Goal: Check status

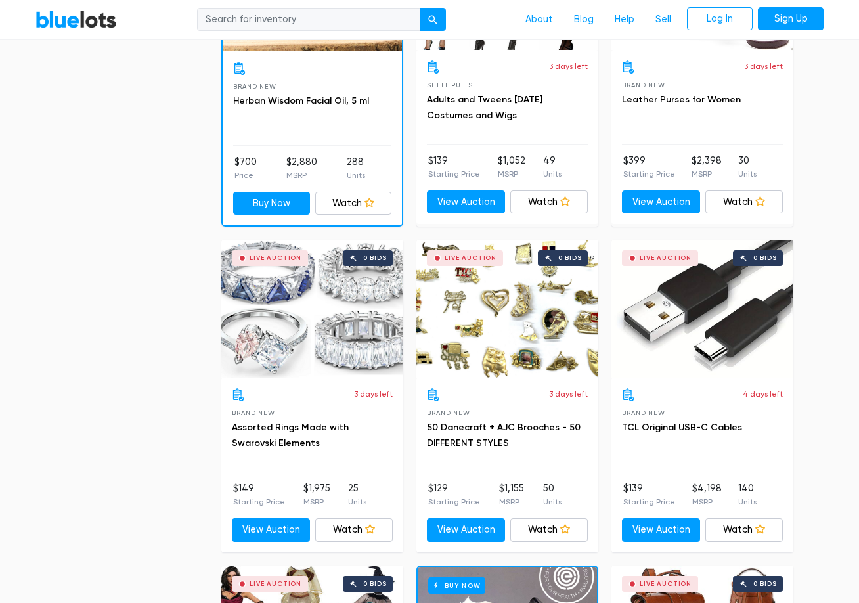
scroll to position [1116, 0]
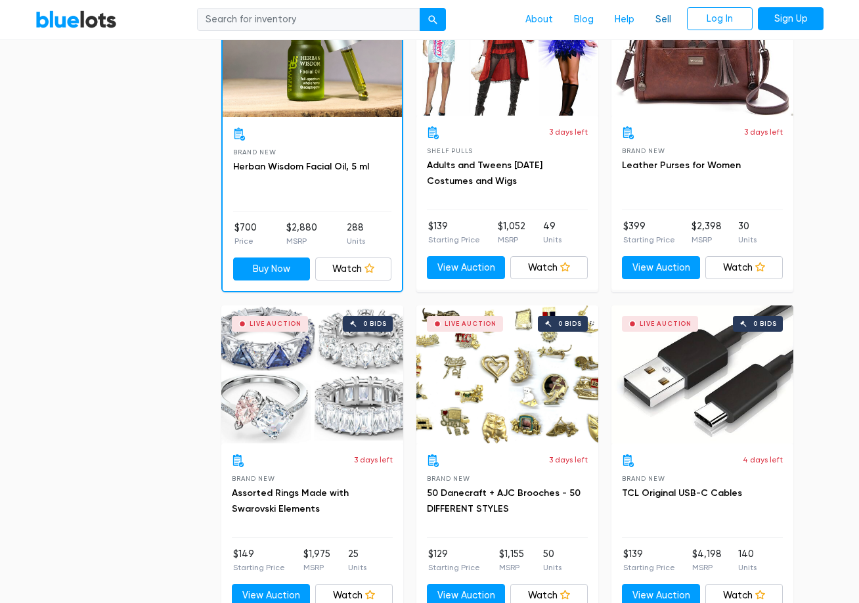
click at [660, 12] on link "Sell" at bounding box center [663, 19] width 37 height 25
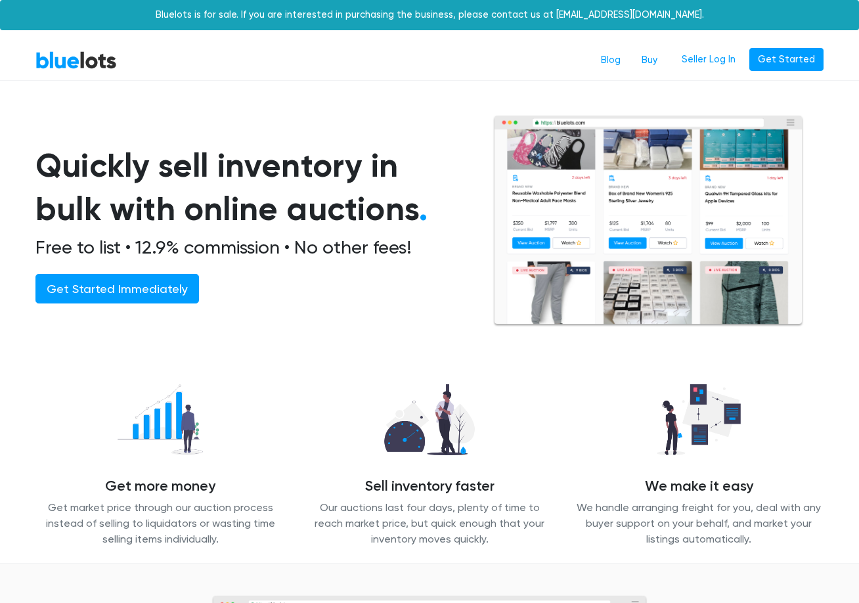
click at [718, 72] on nav "BlueLots Blog Buy Seller Log In Get Started" at bounding box center [429, 61] width 859 height 40
click at [707, 52] on link "Seller Log In" at bounding box center [708, 60] width 71 height 24
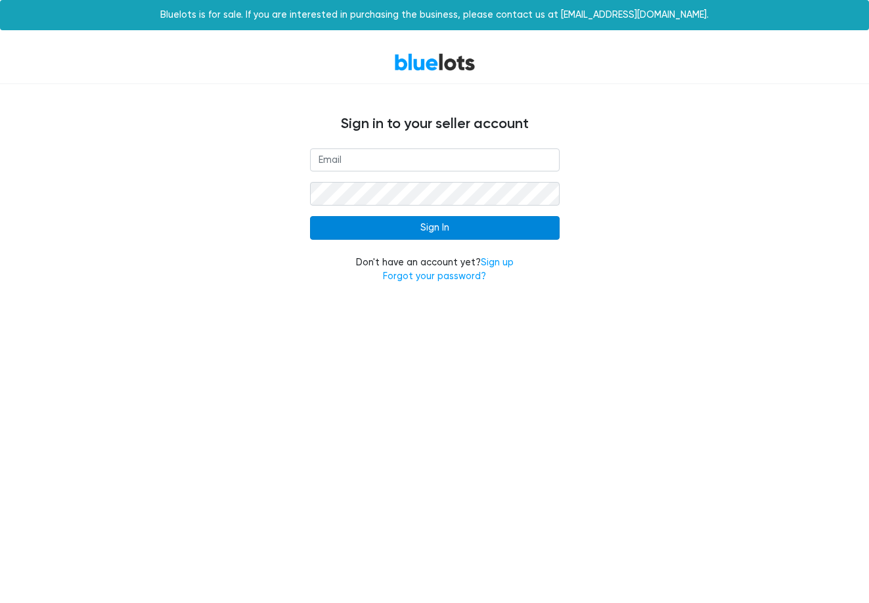
type input "rferland1@verizon.net"
click at [427, 225] on input "Sign In" at bounding box center [435, 228] width 250 height 24
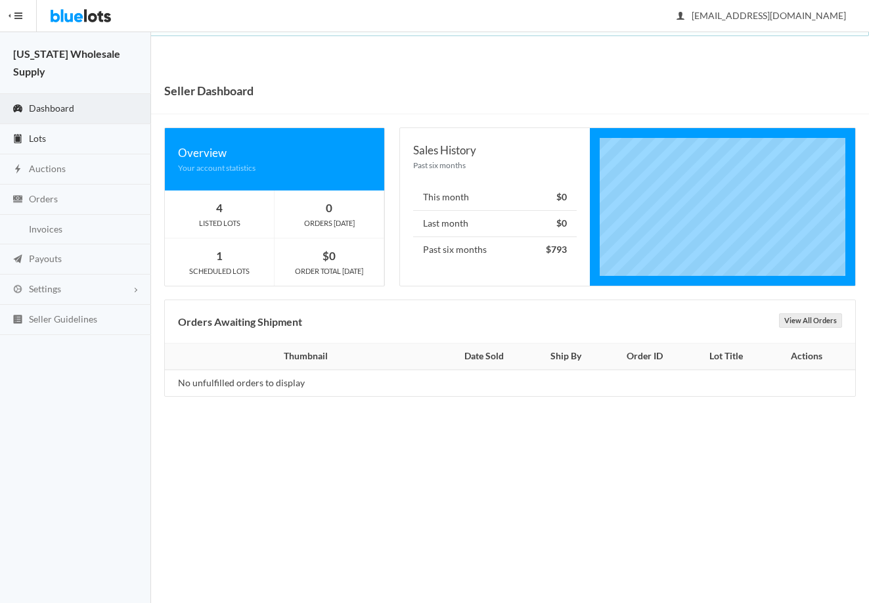
click at [39, 133] on span "Lots" at bounding box center [37, 138] width 17 height 11
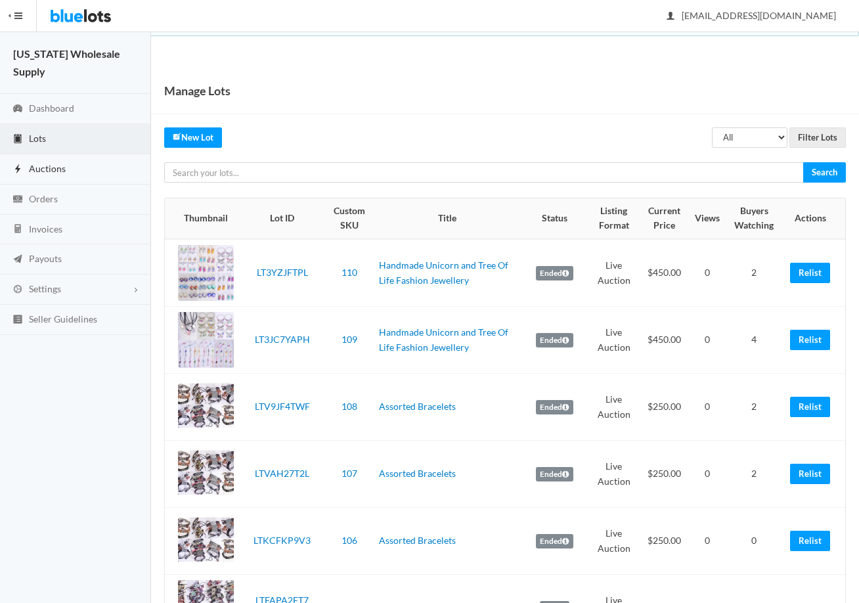
click at [38, 154] on link "Auctions" at bounding box center [75, 169] width 151 height 30
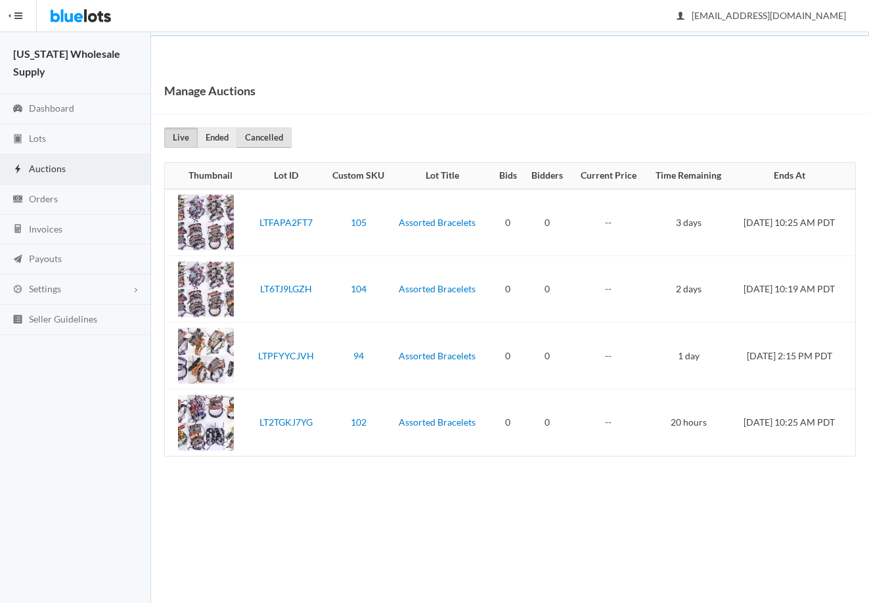
click at [237, 144] on link "Cancelled" at bounding box center [263, 137] width 55 height 20
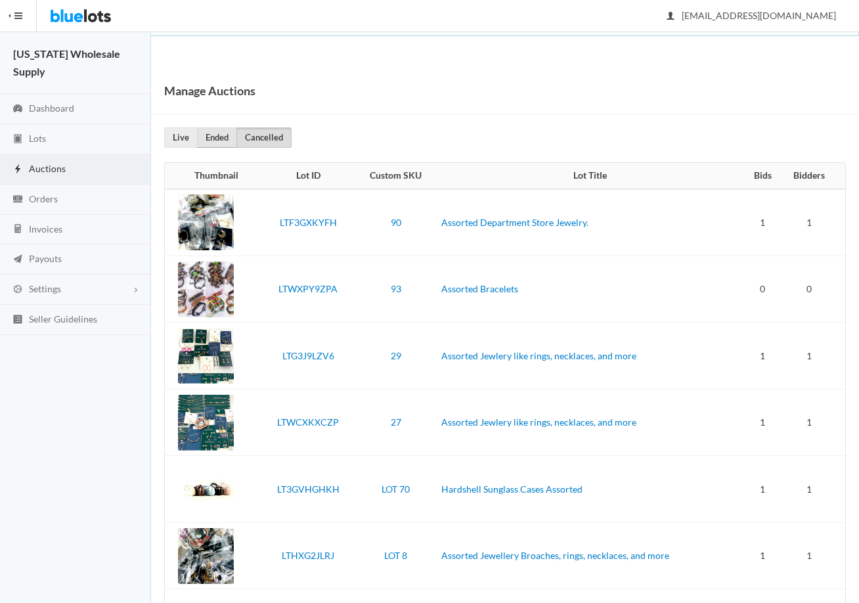
click at [217, 134] on link "Ended" at bounding box center [217, 137] width 40 height 20
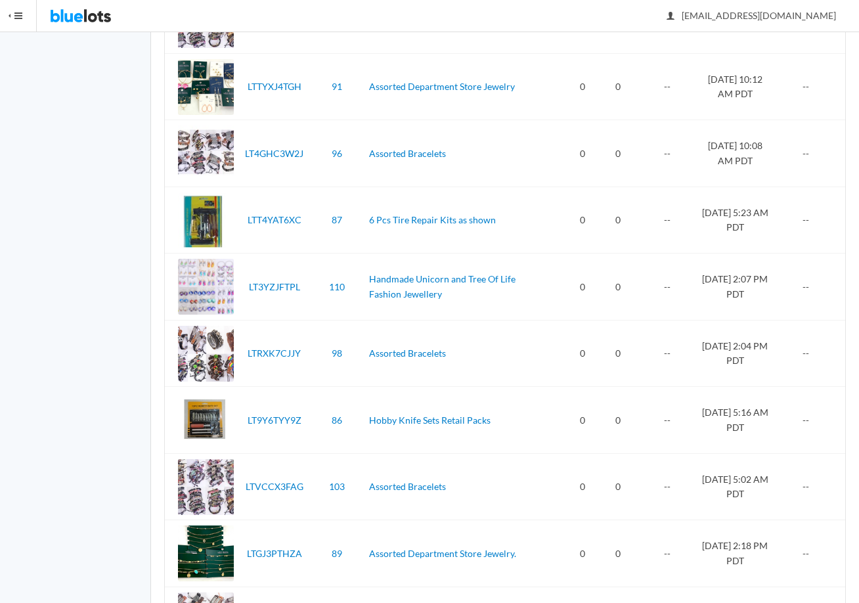
scroll to position [3016, 0]
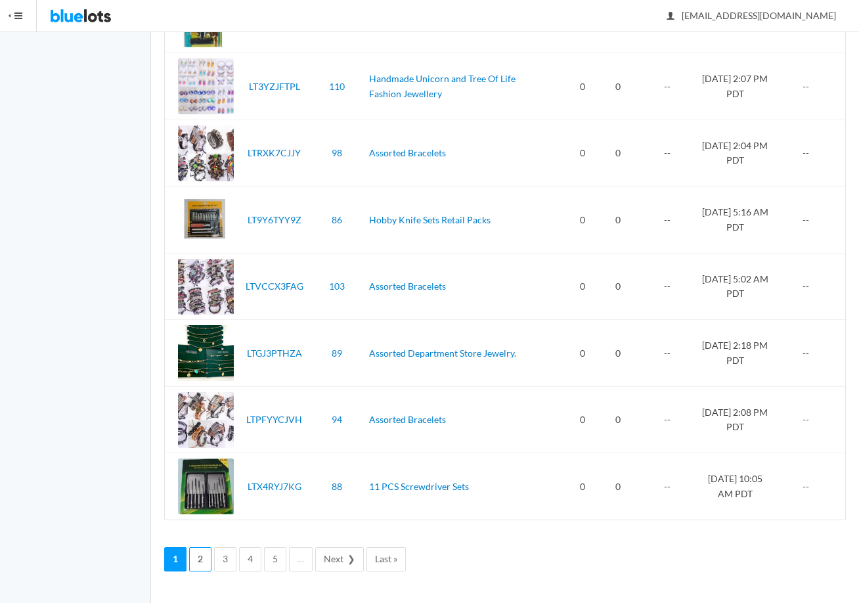
click at [194, 554] on link "2" at bounding box center [200, 559] width 22 height 24
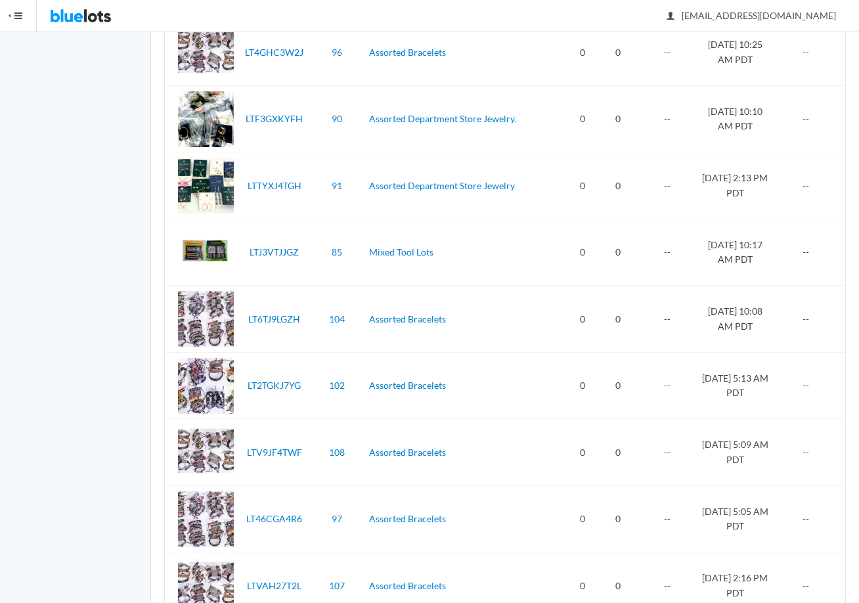
scroll to position [3016, 0]
